Goal: Information Seeking & Learning: Find specific page/section

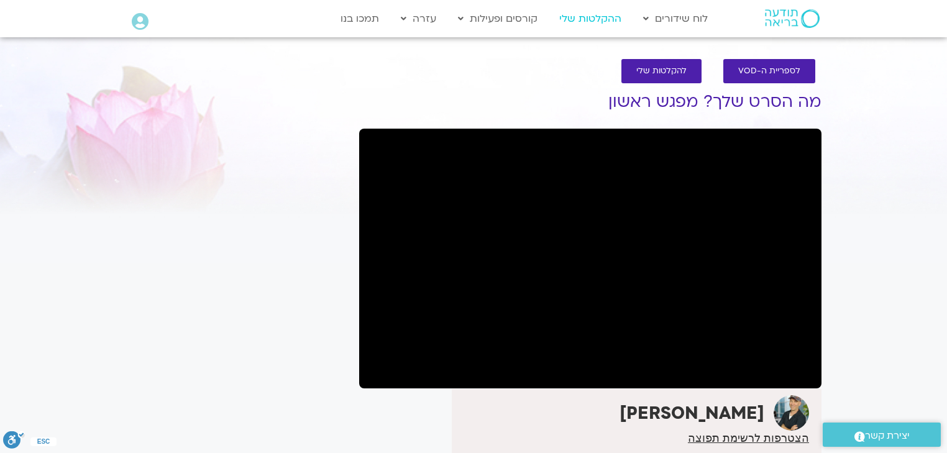
click at [591, 17] on link "ההקלטות שלי" at bounding box center [590, 19] width 75 height 24
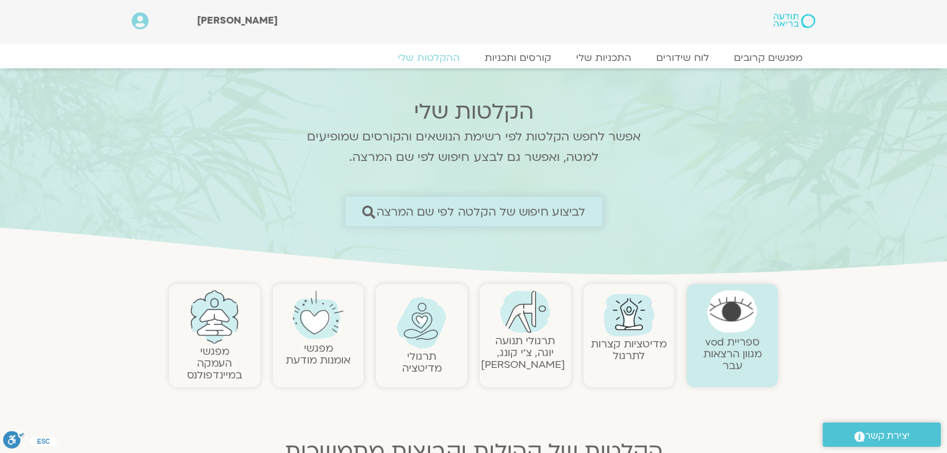
click at [519, 211] on span "לביצוע חיפוש של הקלטה לפי שם המרצה" at bounding box center [480, 211] width 209 height 13
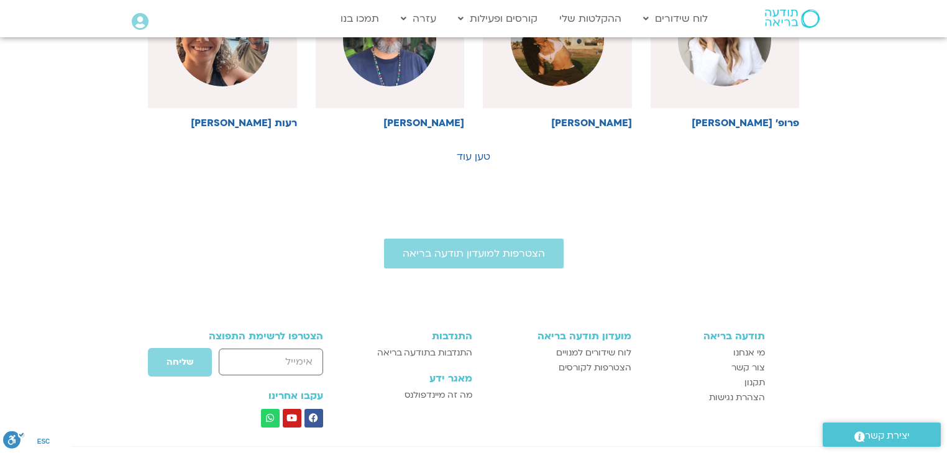
scroll to position [646, 0]
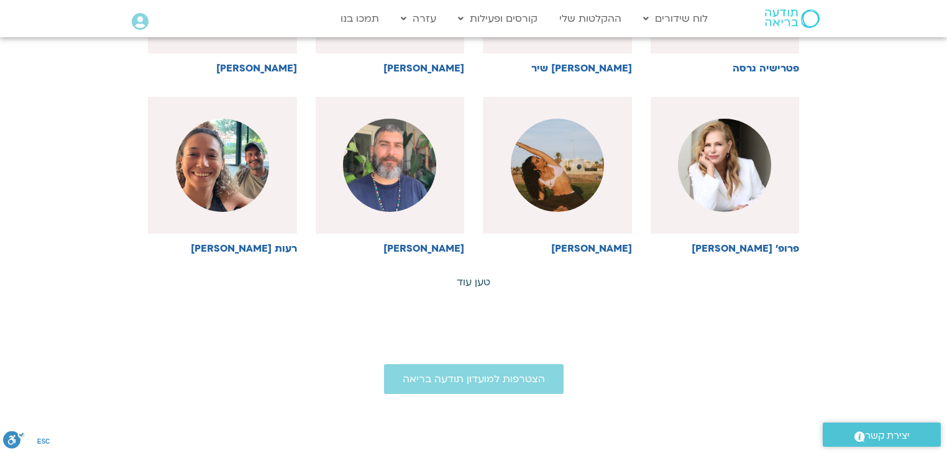
click at [470, 284] on link "טען עוד" at bounding box center [474, 282] width 34 height 14
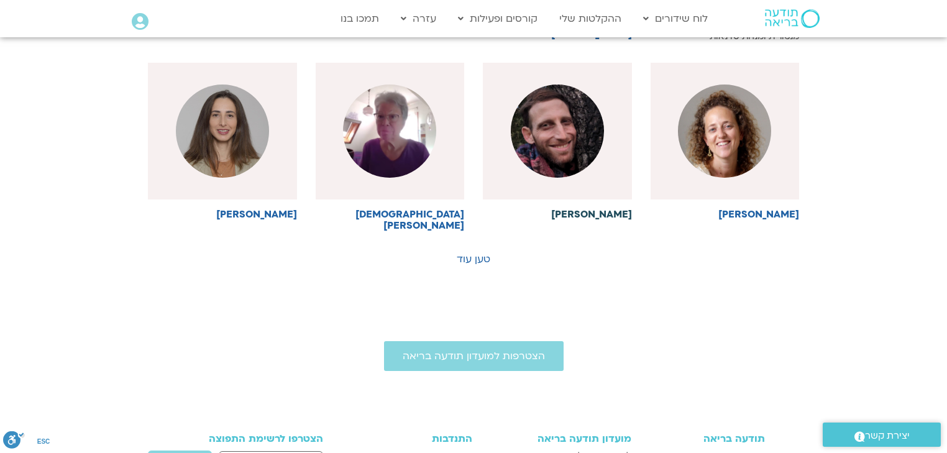
scroll to position [1292, 0]
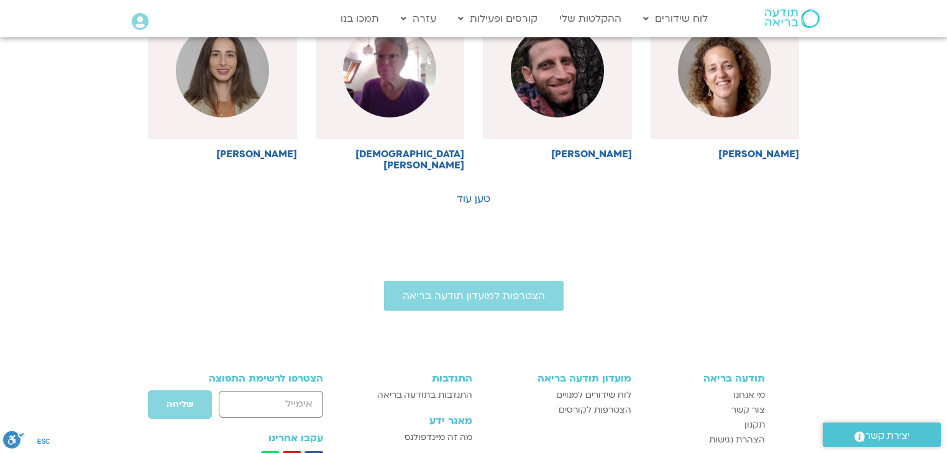
click at [475, 192] on link "טען עוד" at bounding box center [474, 199] width 34 height 14
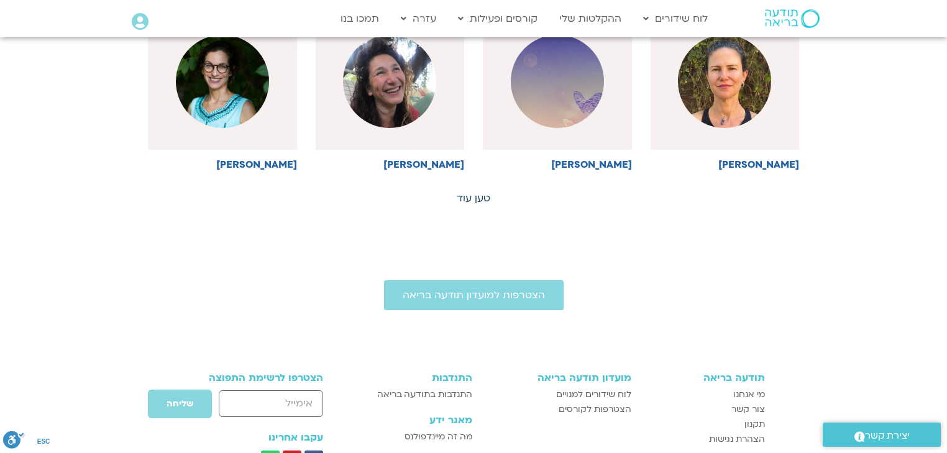
scroll to position [1839, 0]
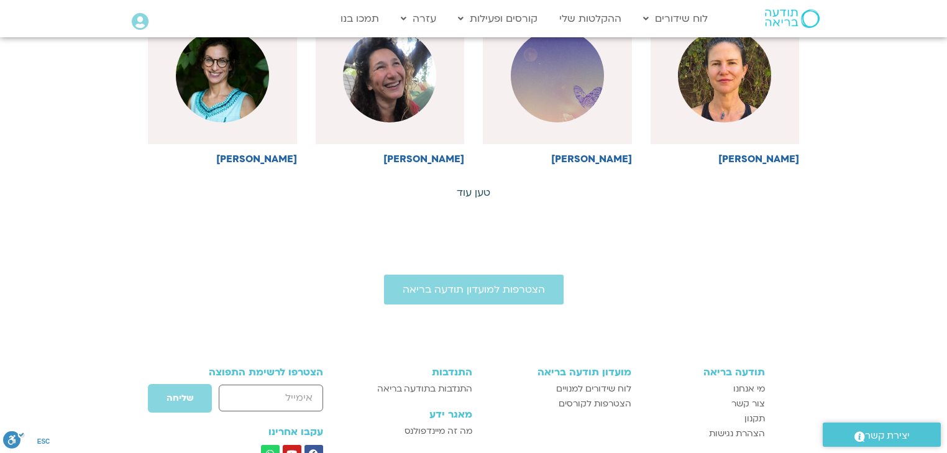
click at [475, 186] on link "טען עוד" at bounding box center [474, 193] width 34 height 14
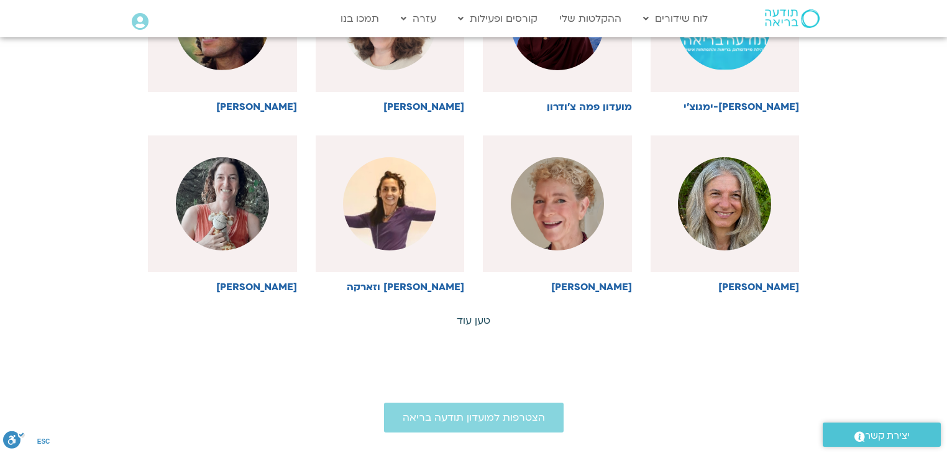
scroll to position [2335, 0]
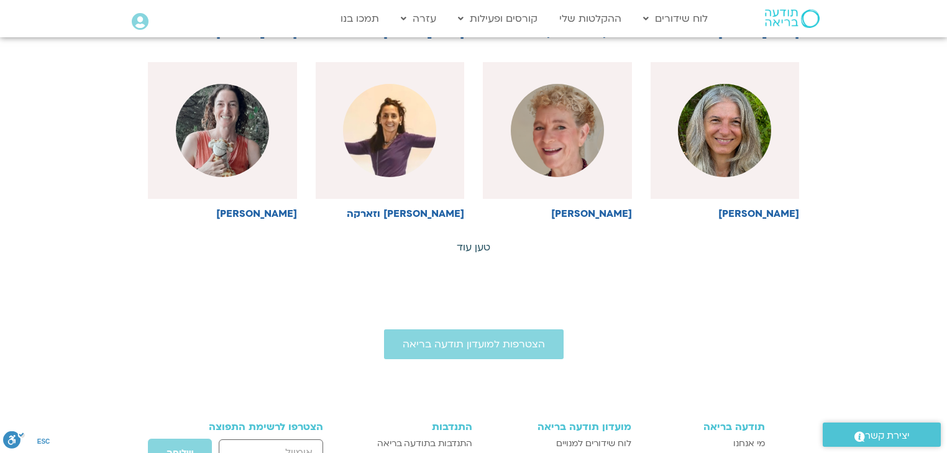
click at [478, 240] on link "טען עוד" at bounding box center [474, 247] width 34 height 14
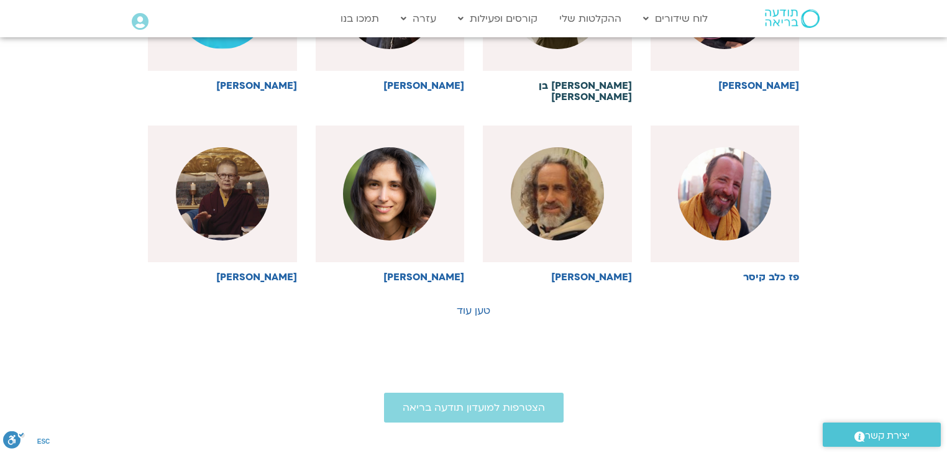
scroll to position [2832, 0]
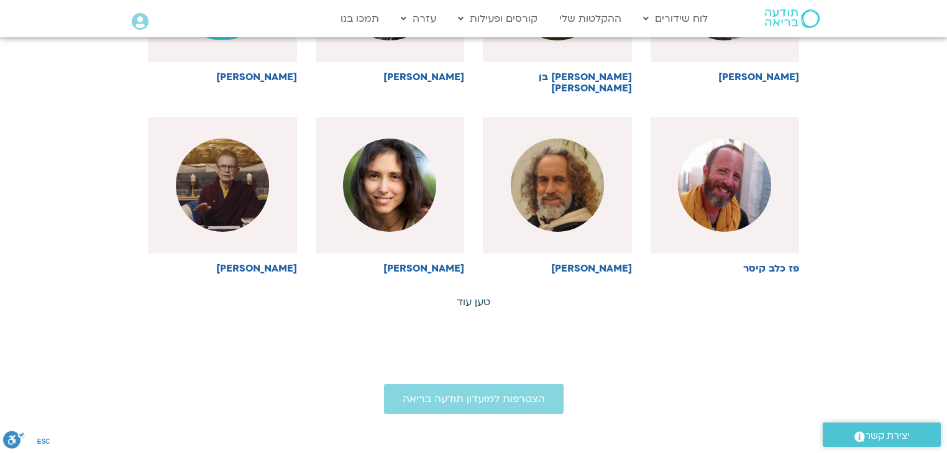
click at [468, 295] on link "טען עוד" at bounding box center [474, 302] width 34 height 14
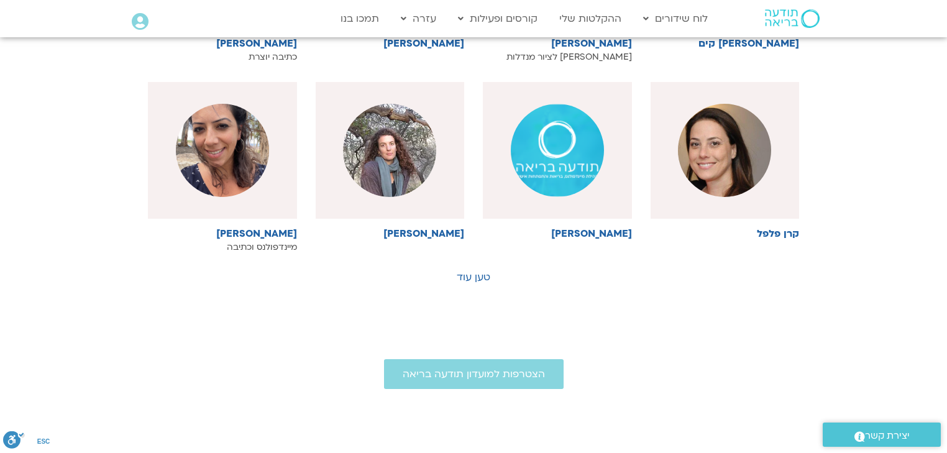
scroll to position [3429, 0]
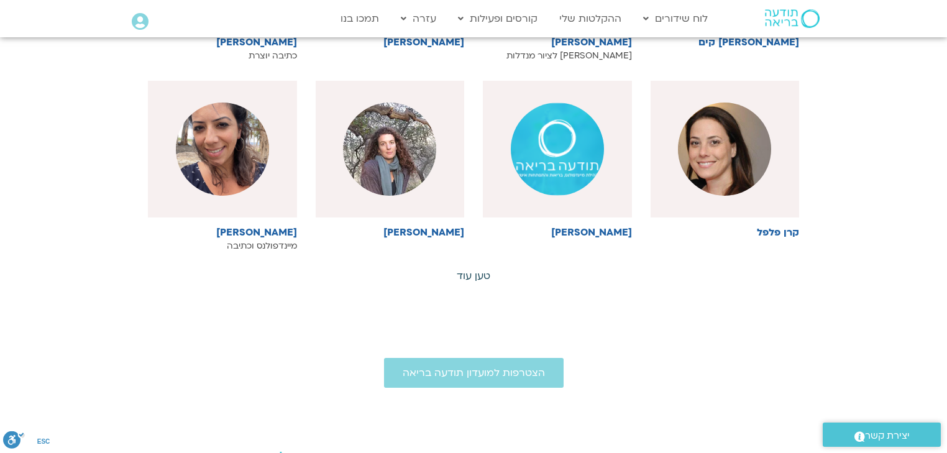
click at [475, 269] on link "טען עוד" at bounding box center [474, 276] width 34 height 14
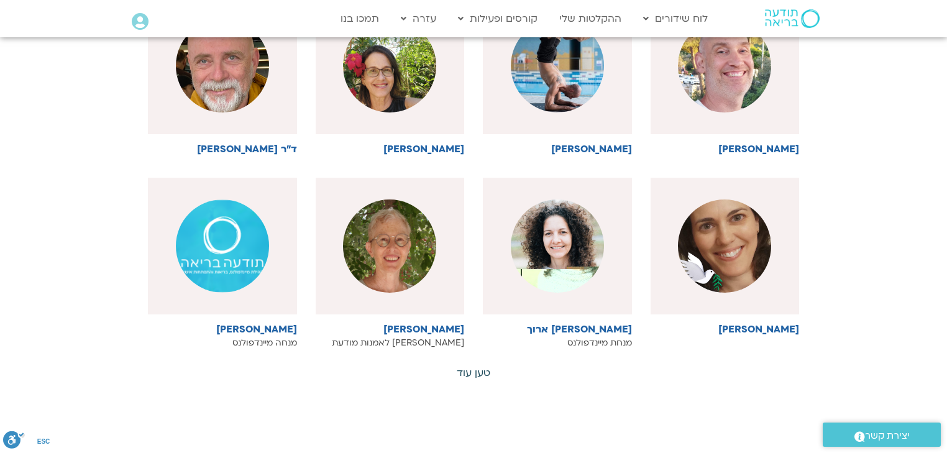
scroll to position [3926, 0]
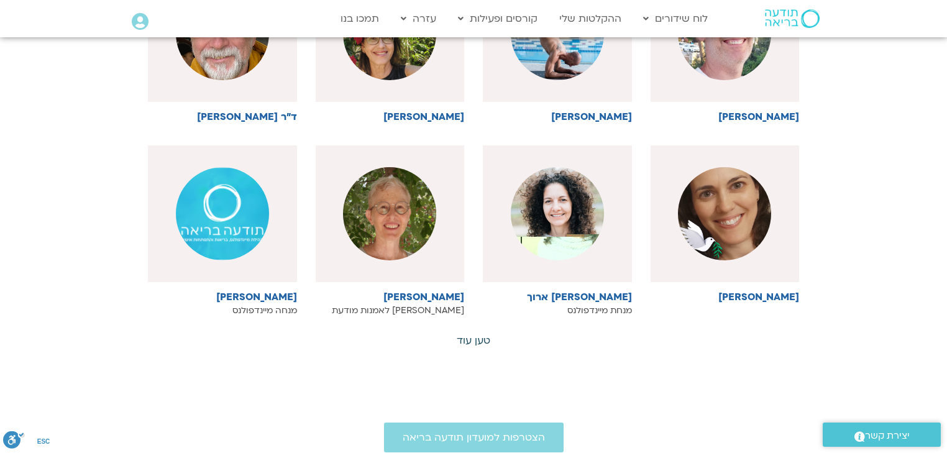
click at [472, 334] on link "טען עוד" at bounding box center [474, 341] width 34 height 14
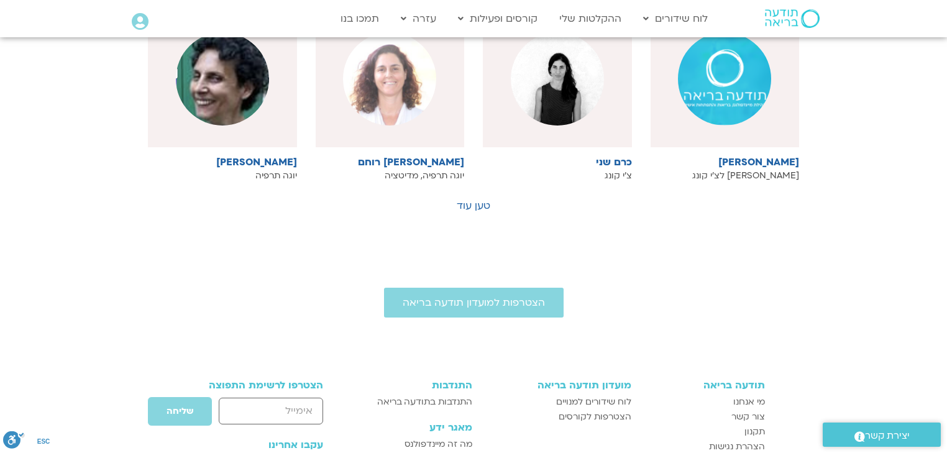
scroll to position [4671, 0]
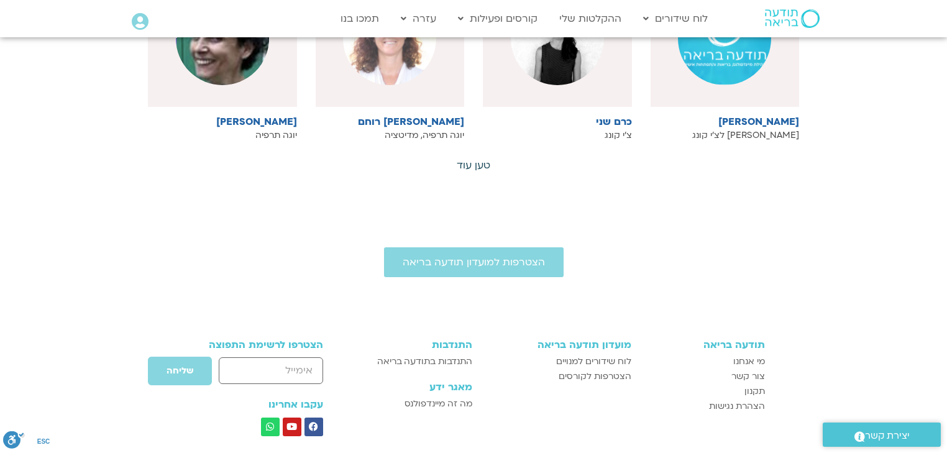
click at [477, 158] on link "טען עוד" at bounding box center [474, 165] width 34 height 14
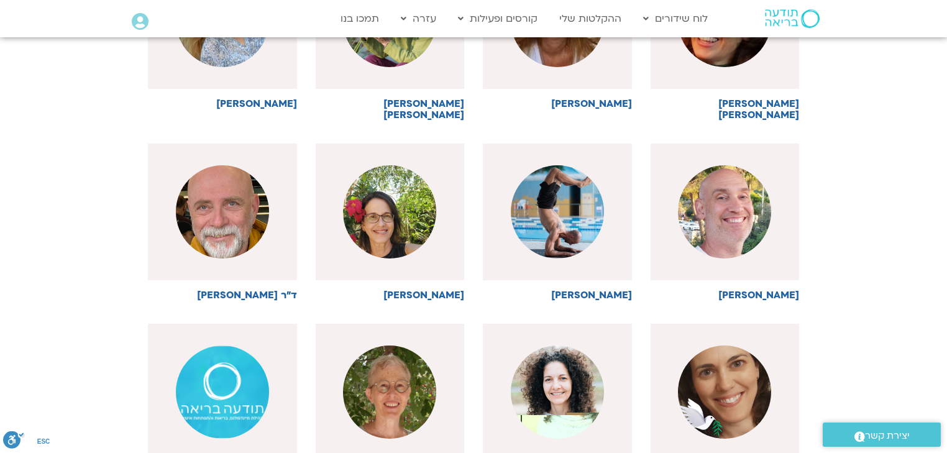
scroll to position [0, 0]
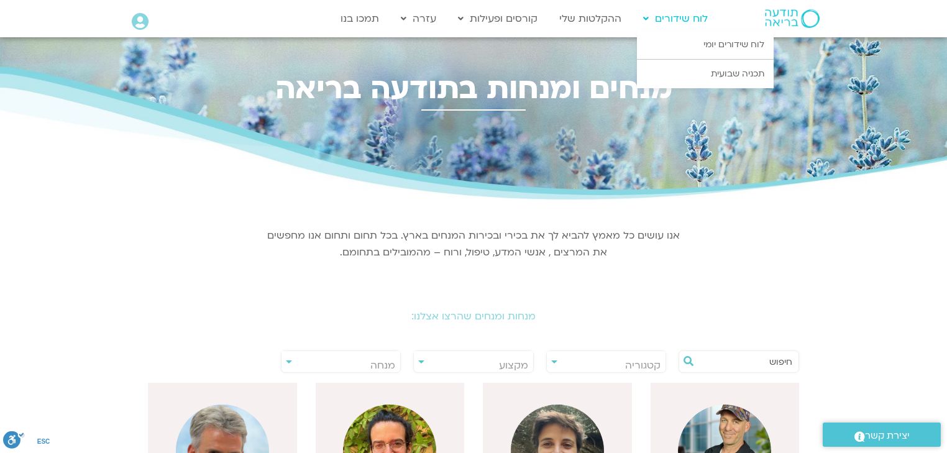
click at [671, 15] on link "לוח שידורים" at bounding box center [675, 19] width 77 height 24
click at [730, 44] on link "לוח שידורים יומי" at bounding box center [705, 44] width 137 height 29
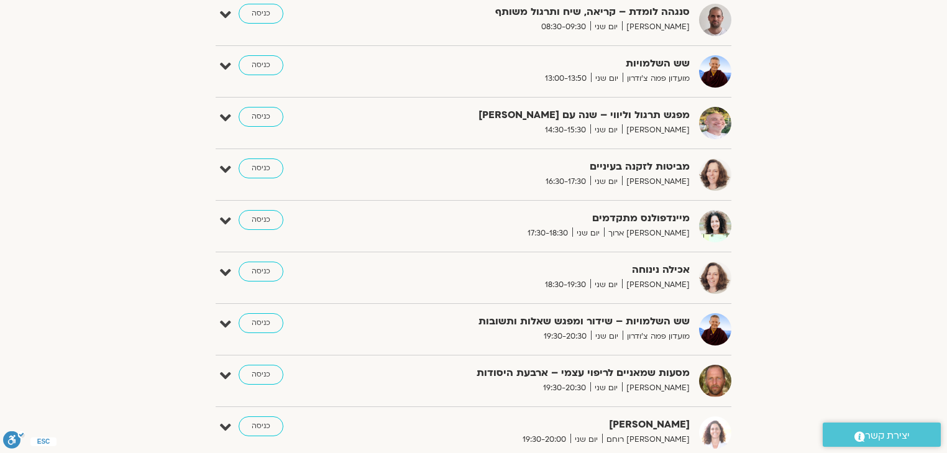
scroll to position [145, 0]
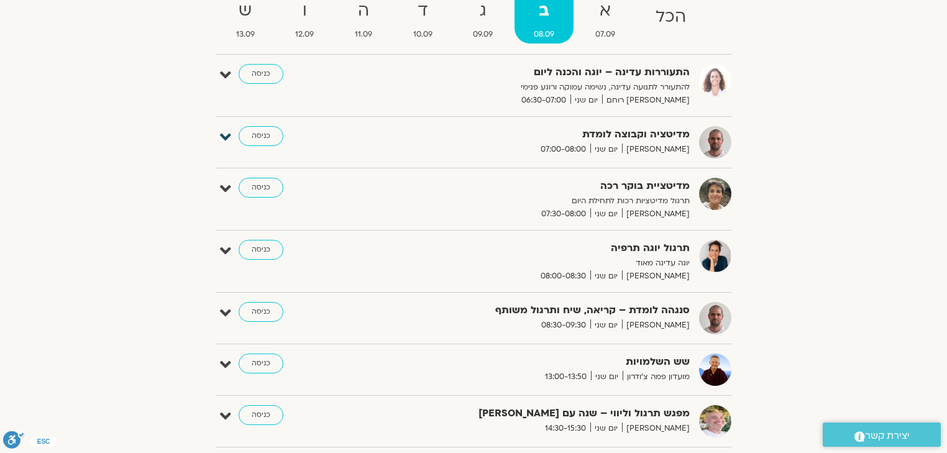
click at [224, 140] on icon at bounding box center [225, 137] width 11 height 17
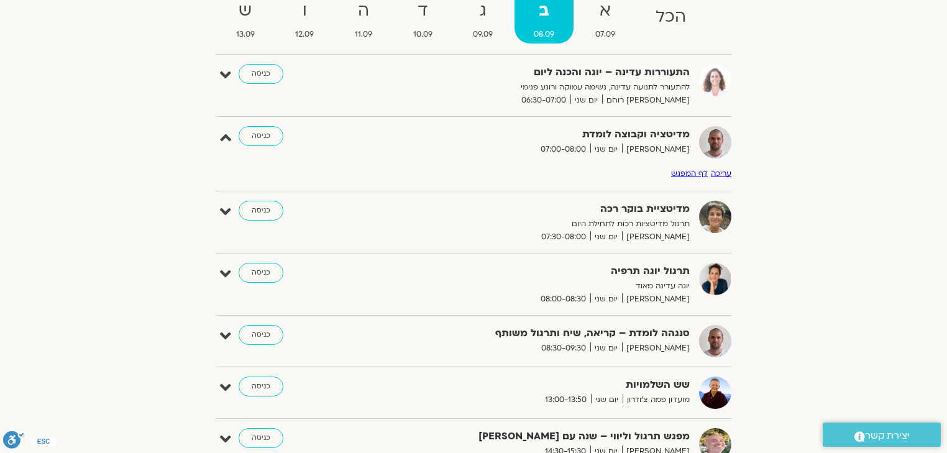
click at [676, 175] on link "דף המפגש" at bounding box center [689, 173] width 37 height 10
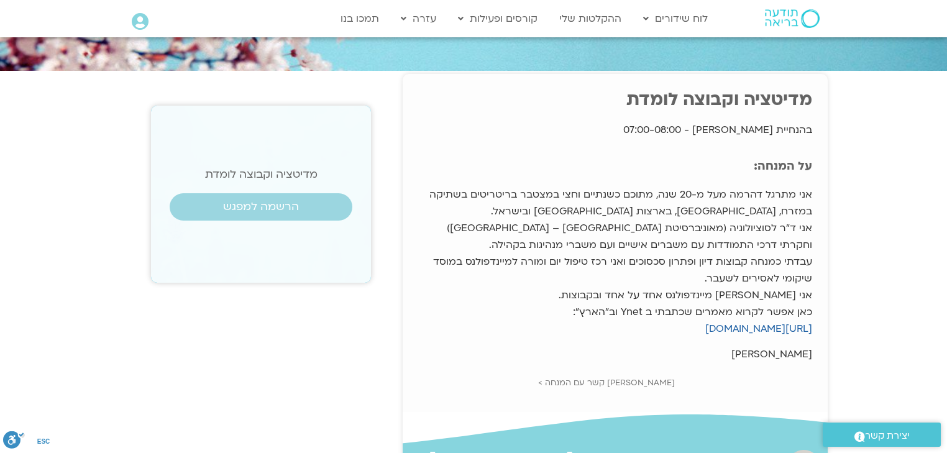
click at [141, 23] on icon at bounding box center [140, 21] width 17 height 17
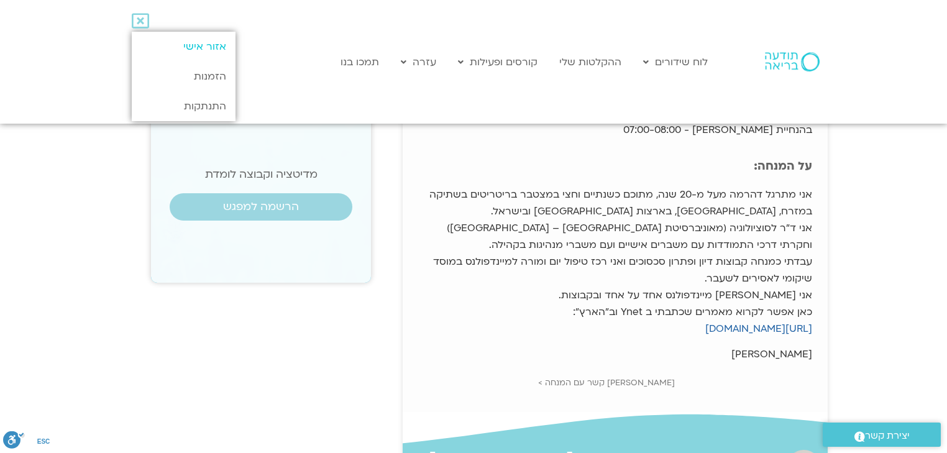
click at [210, 50] on link "אזור אישי" at bounding box center [184, 47] width 104 height 30
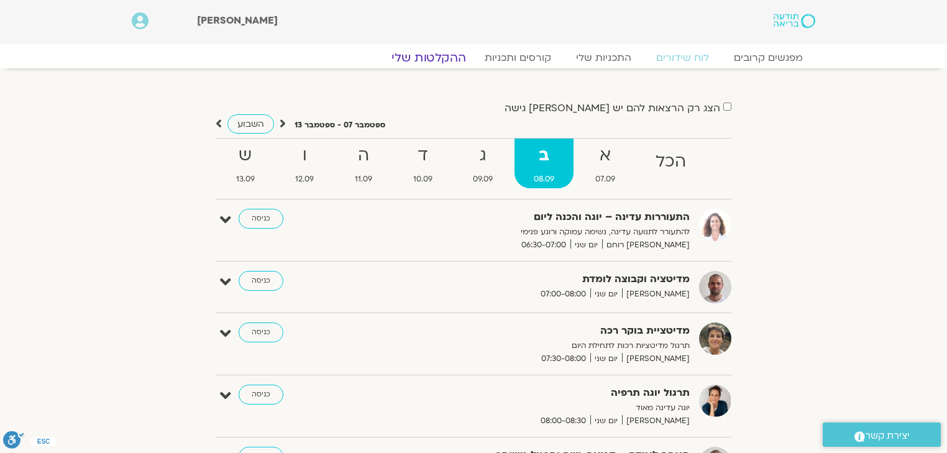
click at [433, 58] on link "ההקלטות שלי" at bounding box center [428, 57] width 104 height 15
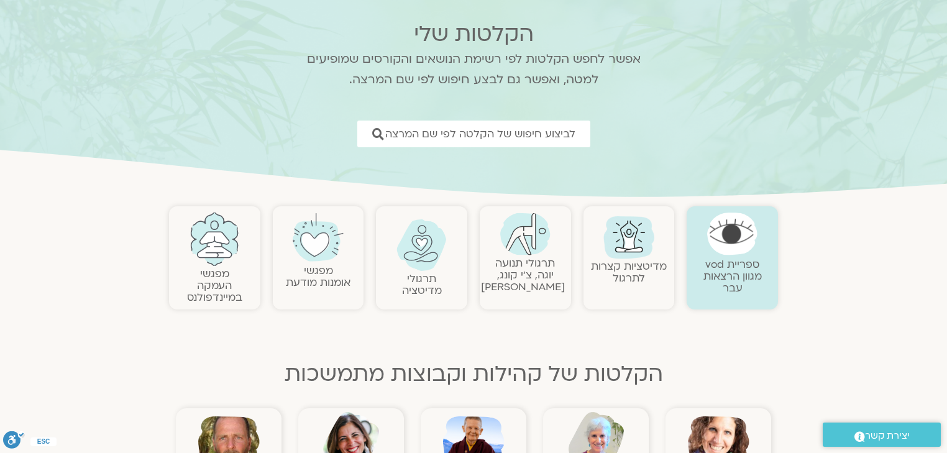
scroll to position [199, 0]
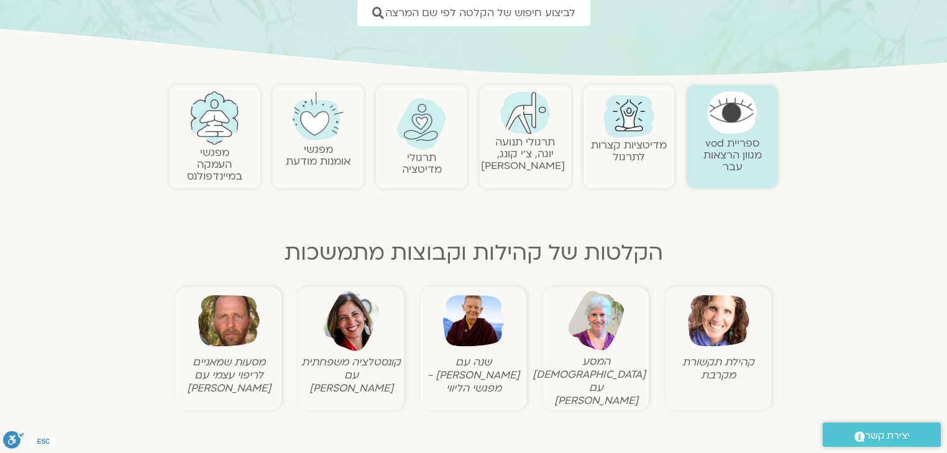
click at [421, 137] on img at bounding box center [421, 124] width 50 height 52
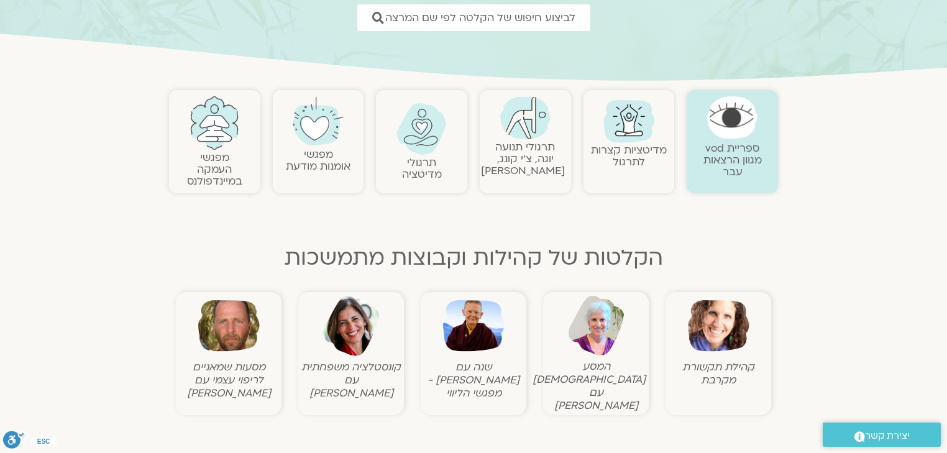
scroll to position [99, 0]
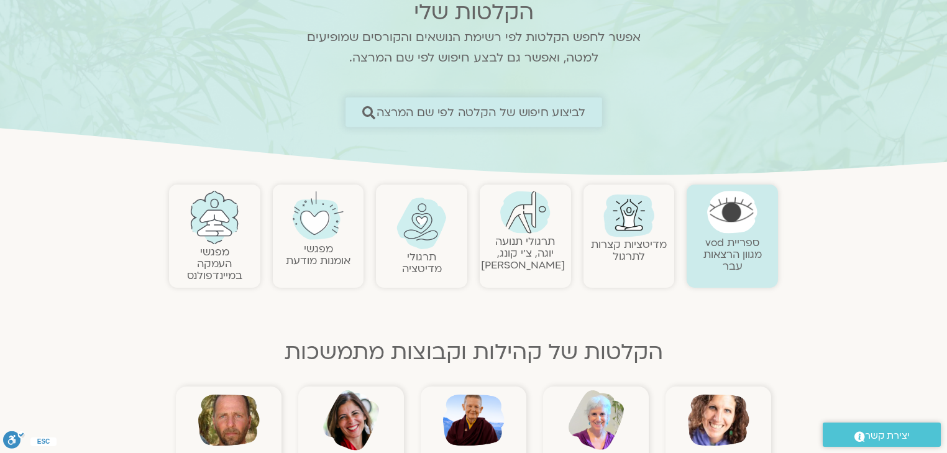
click at [557, 116] on span "לביצוע חיפוש של הקלטה לפי שם המרצה" at bounding box center [480, 112] width 209 height 13
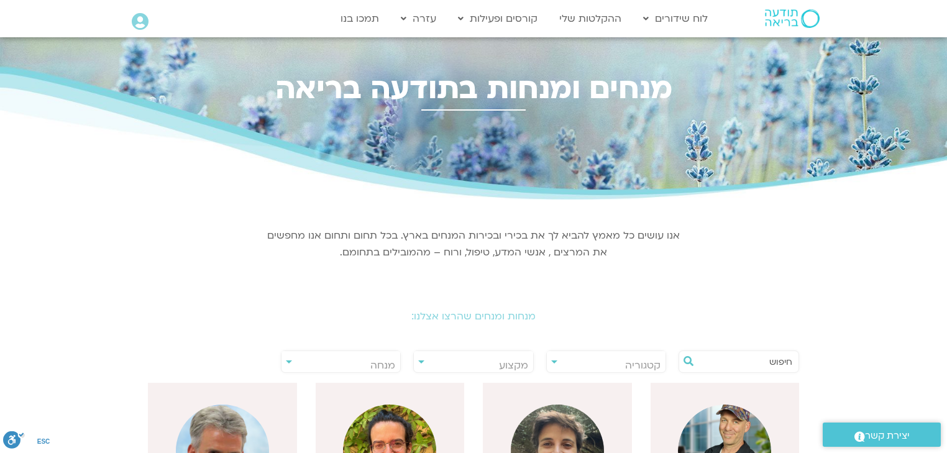
click at [759, 355] on input "text" at bounding box center [745, 361] width 94 height 21
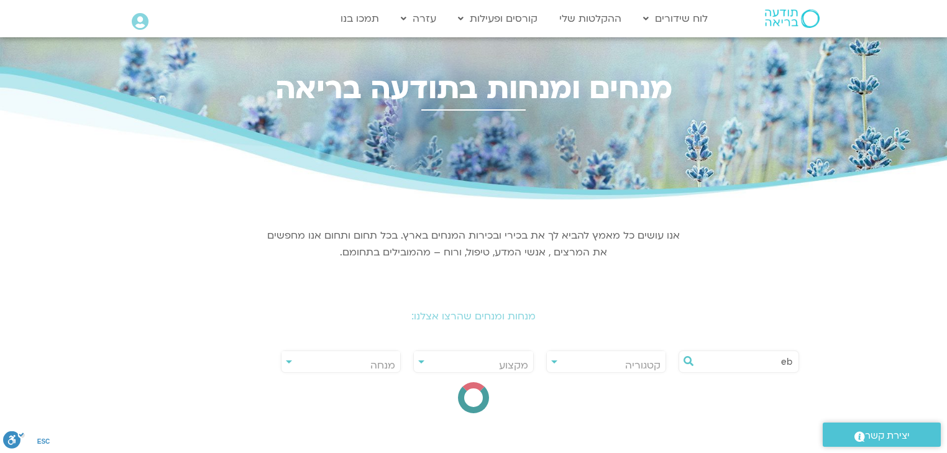
type input "e"
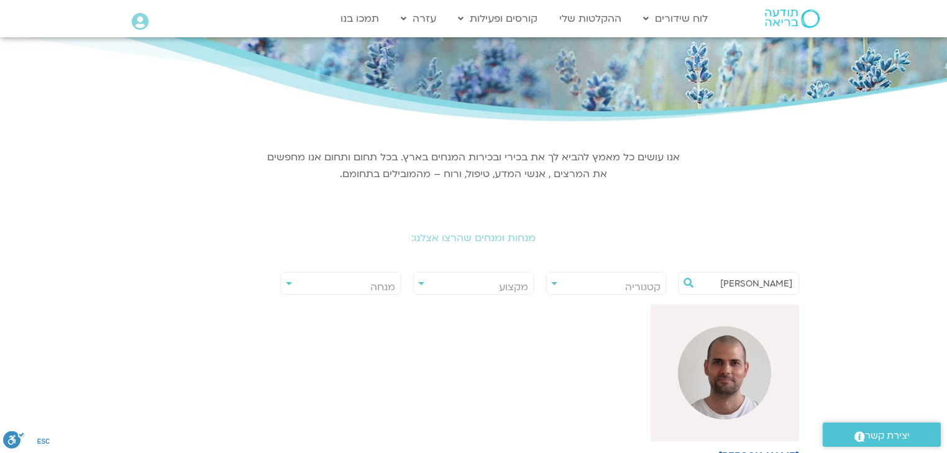
scroll to position [149, 0]
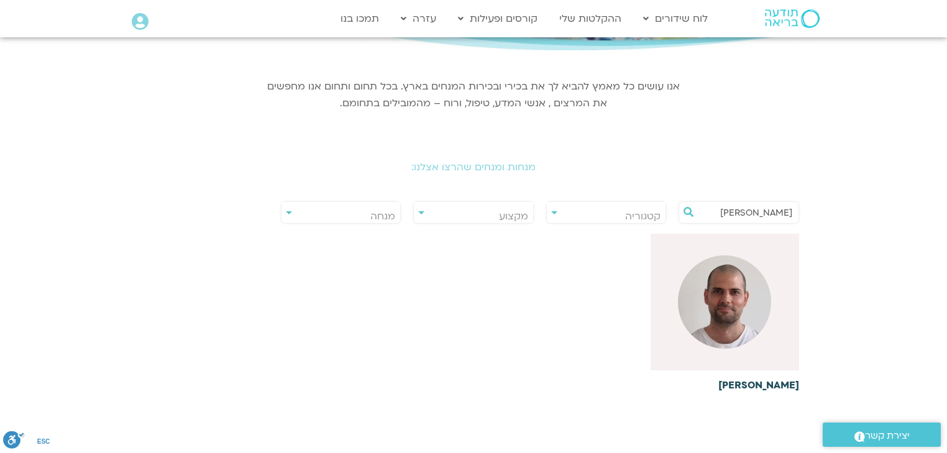
type input "קנטי"
click at [778, 383] on h6 "[PERSON_NAME]" at bounding box center [724, 385] width 149 height 11
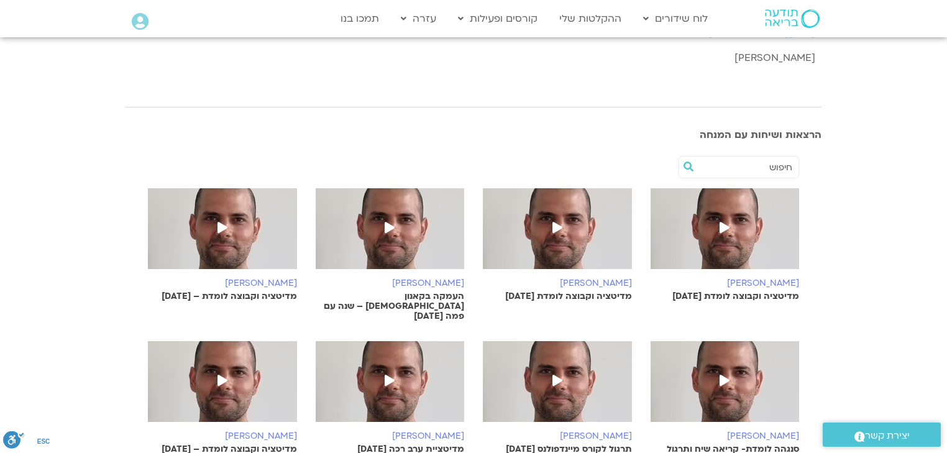
scroll to position [348, 0]
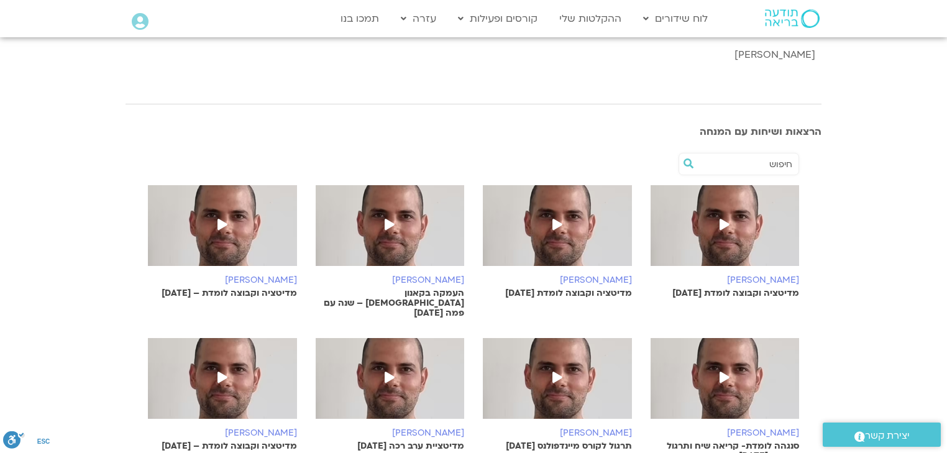
click at [765, 293] on p "מדיטציה וקבוצה לומדת [DATE]" at bounding box center [724, 293] width 149 height 10
